Goal: Information Seeking & Learning: Compare options

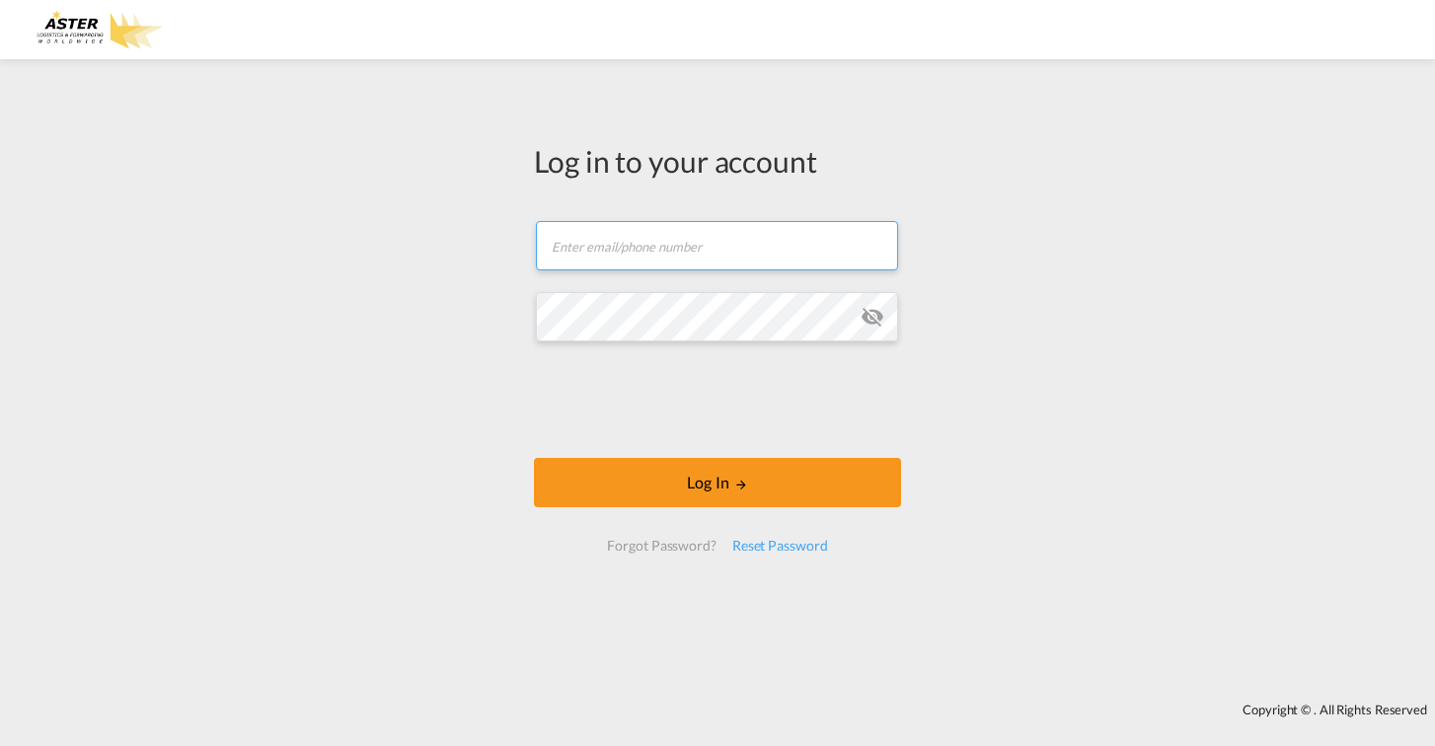
type input "[EMAIL_ADDRESS][DOMAIN_NAME]"
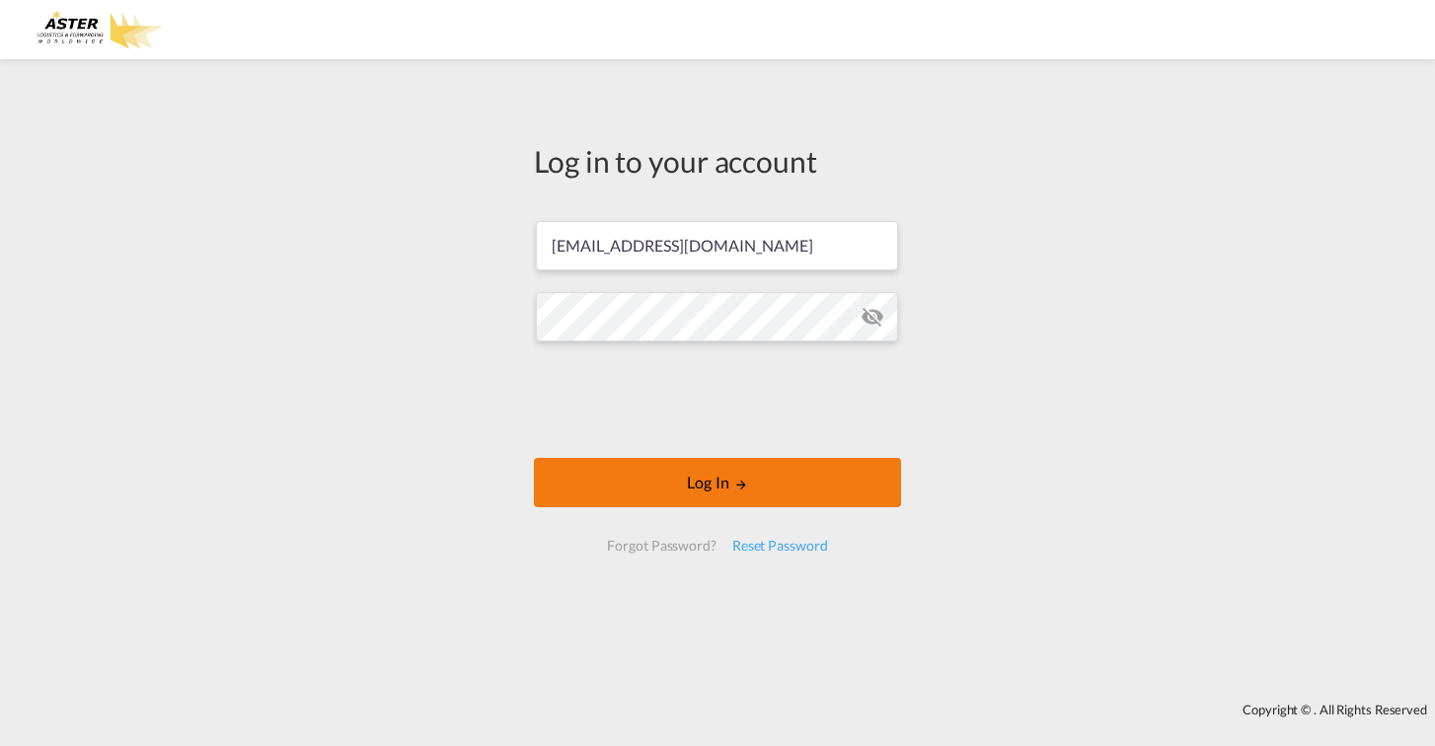
click at [728, 483] on button "Log In" at bounding box center [717, 482] width 367 height 49
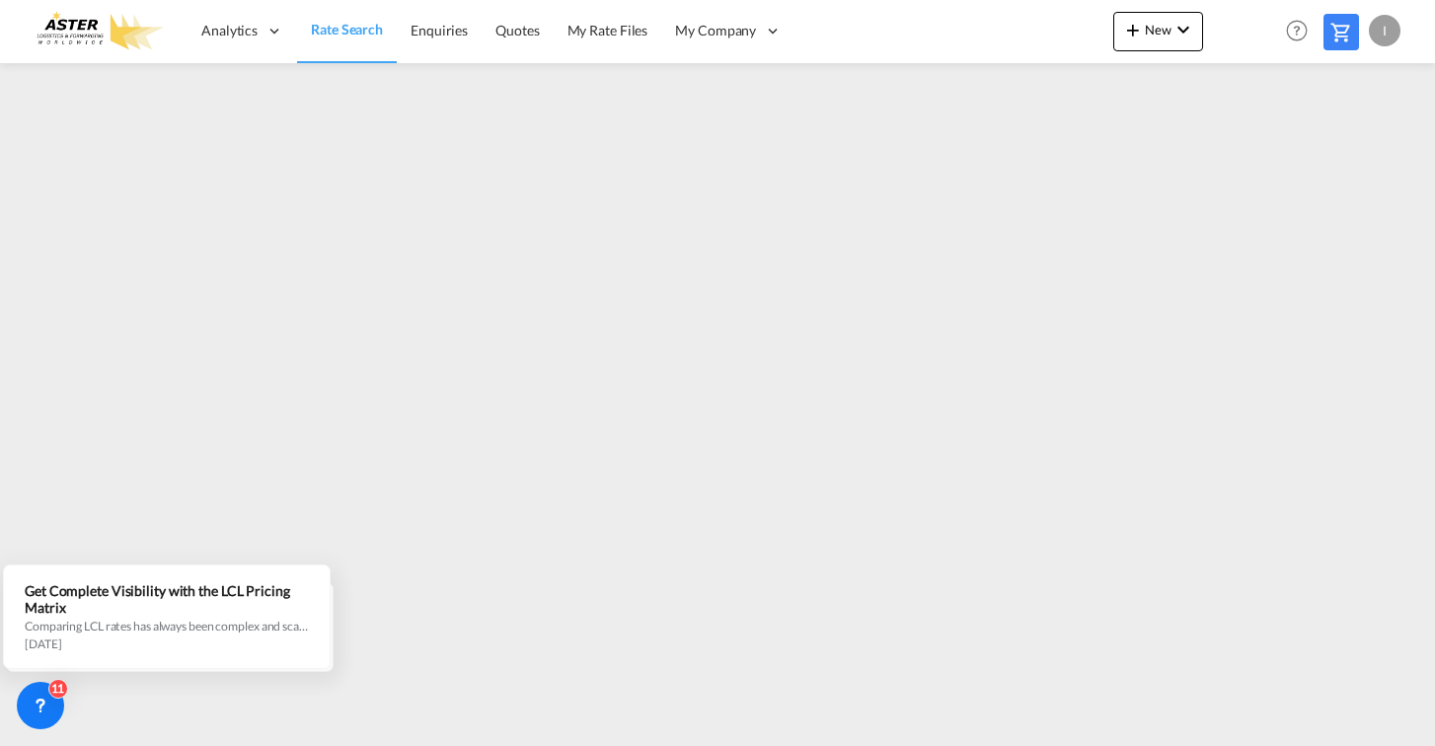
click at [357, 25] on span "Rate Search" at bounding box center [347, 29] width 72 height 17
click at [1384, 32] on div "I" at bounding box center [1385, 31] width 32 height 32
click at [1347, 154] on button "Logout" at bounding box center [1361, 150] width 128 height 39
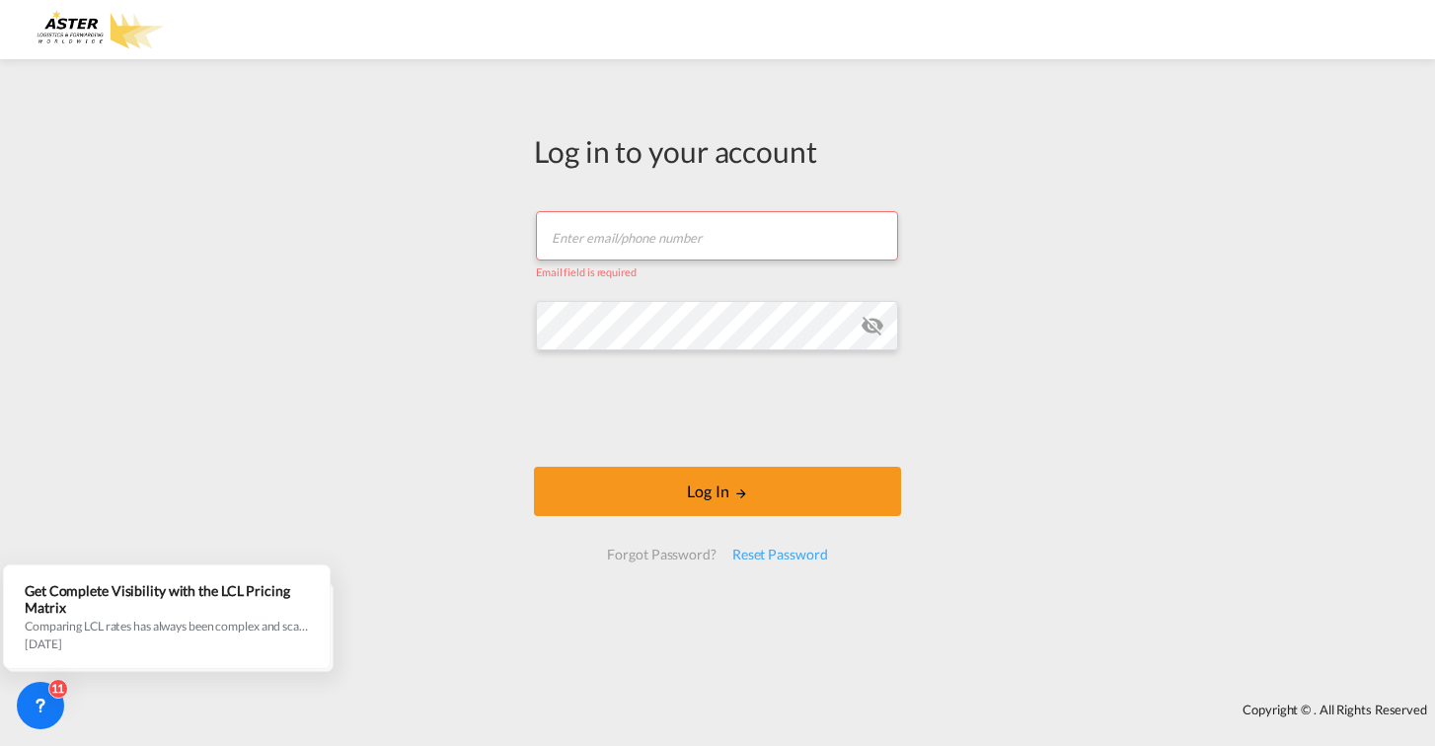
type input "[EMAIL_ADDRESS][DOMAIN_NAME]"
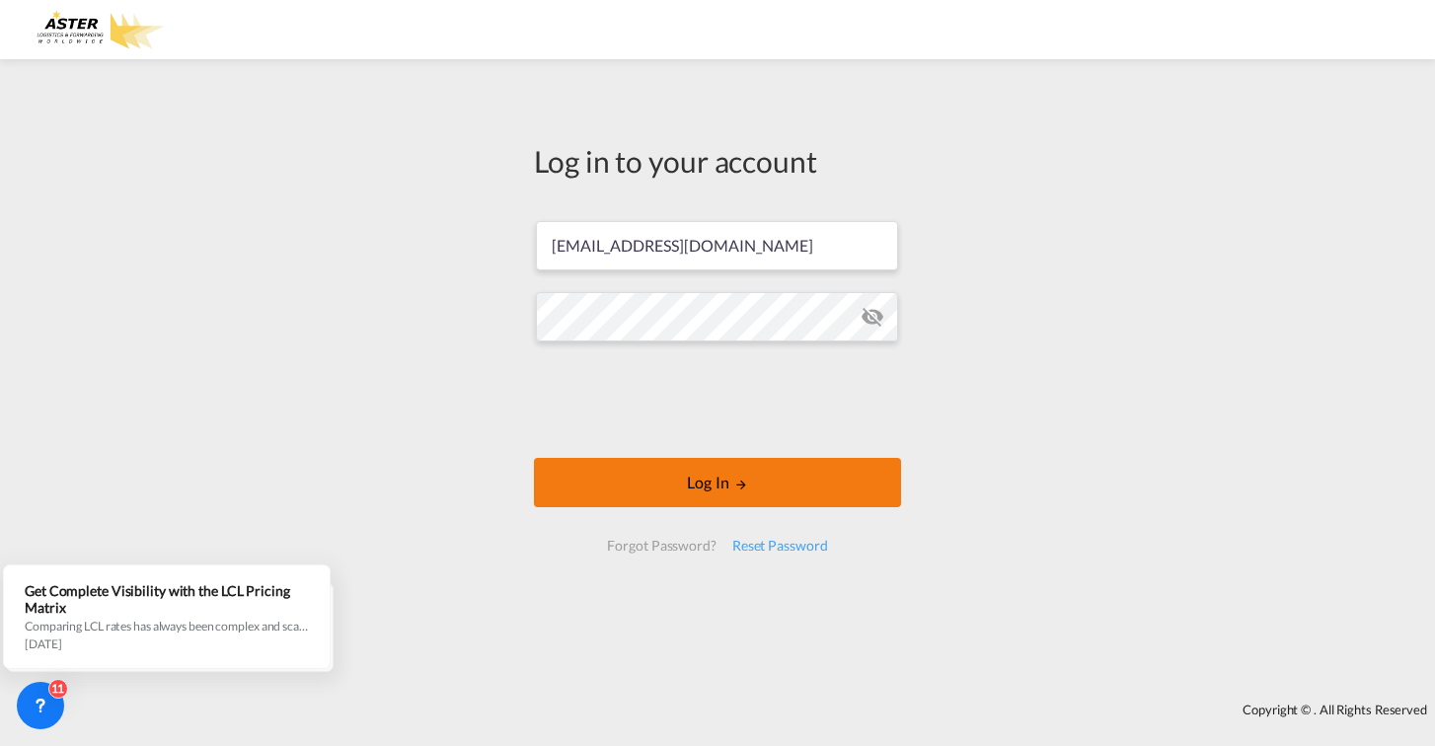
click at [732, 479] on button "Log In" at bounding box center [717, 482] width 367 height 49
